Goal: Find specific page/section: Find specific page/section

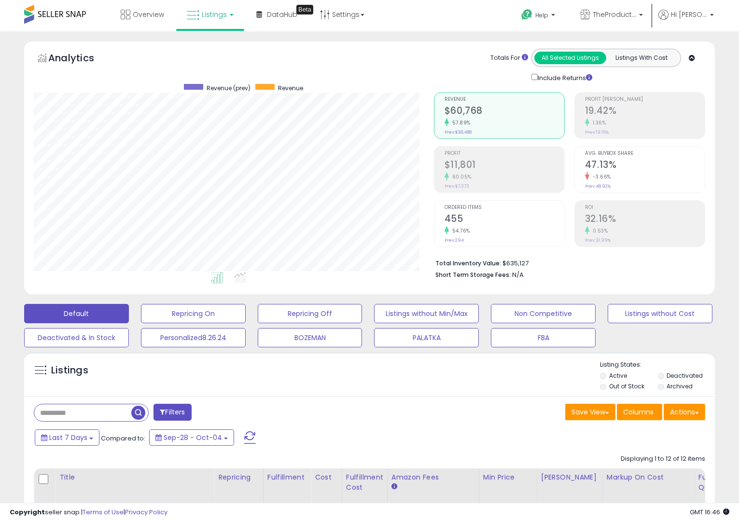
scroll to position [198, 400]
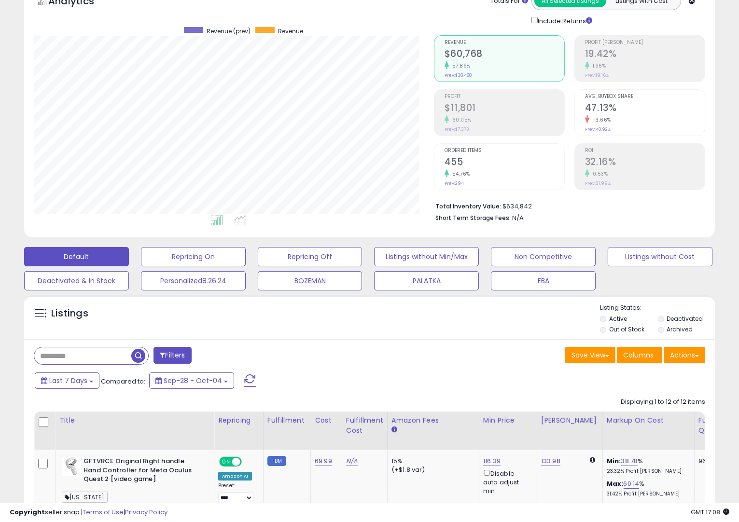
scroll to position [58, 0]
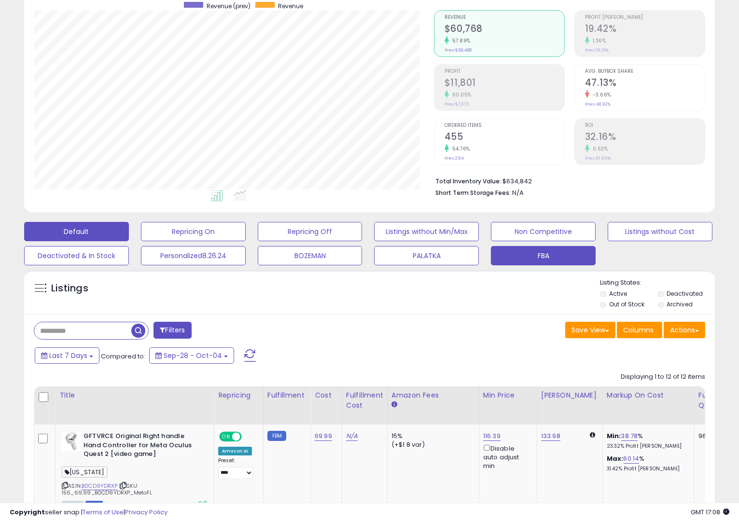
click at [566, 260] on button "FBA" at bounding box center [543, 255] width 105 height 19
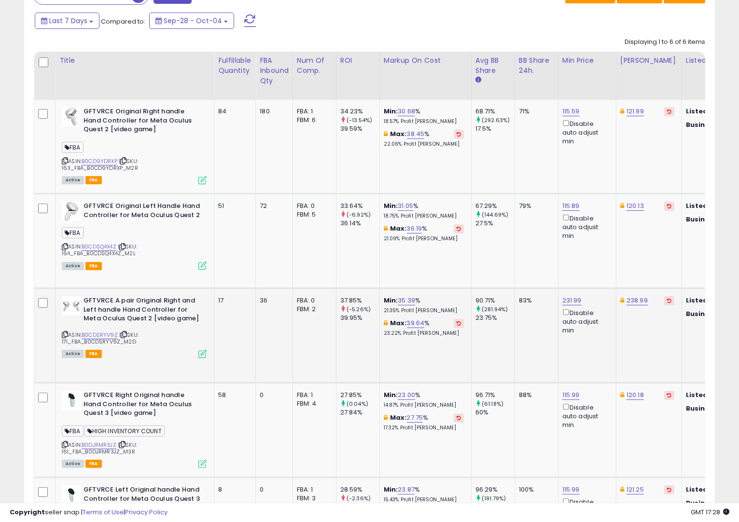
scroll to position [0, 0]
